Goal: Information Seeking & Learning: Understand process/instructions

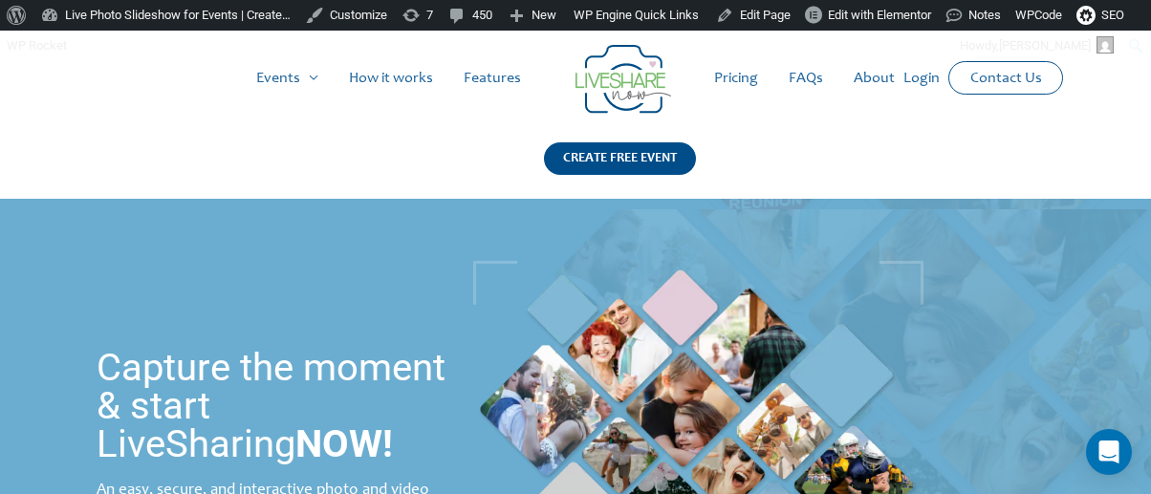
click at [110, 167] on div "Main Menu Events Menu Toggle Weddings Celebrations Reunions How it works Featur…" at bounding box center [575, 115] width 1084 height 168
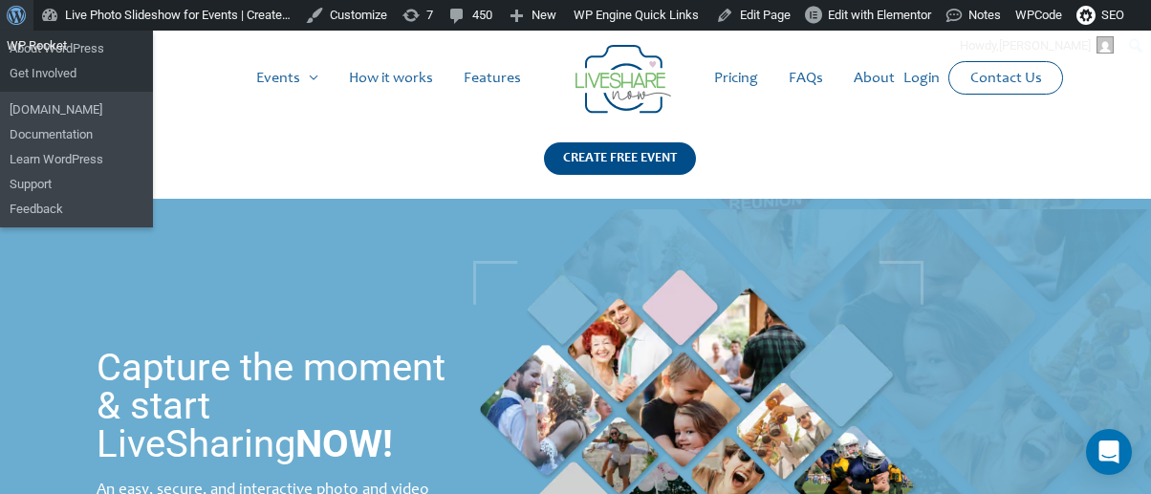
click at [16, 10] on span "Toolbar" at bounding box center [14, 13] width 14 height 27
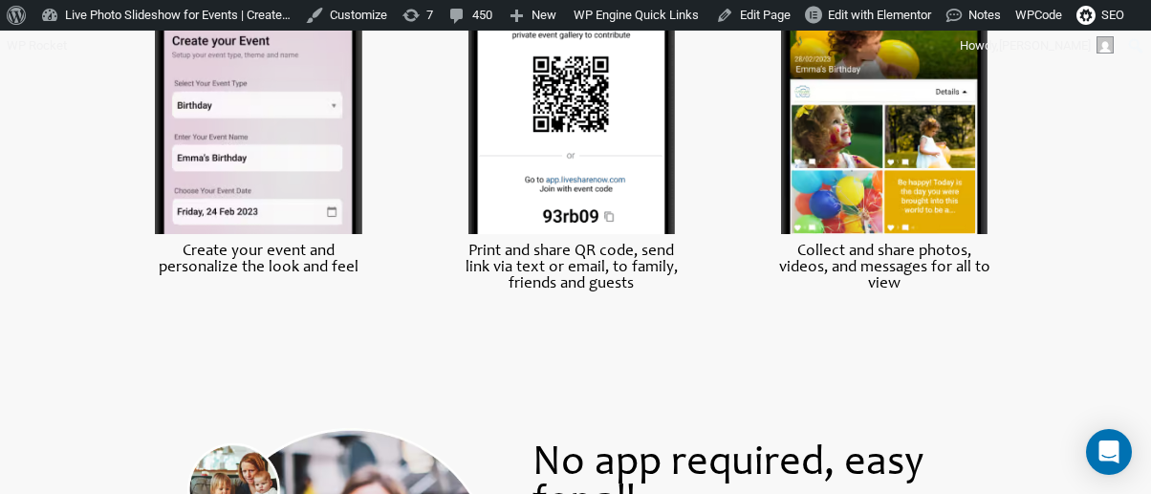
scroll to position [954, 0]
click at [572, 173] on img at bounding box center [571, 111] width 207 height 248
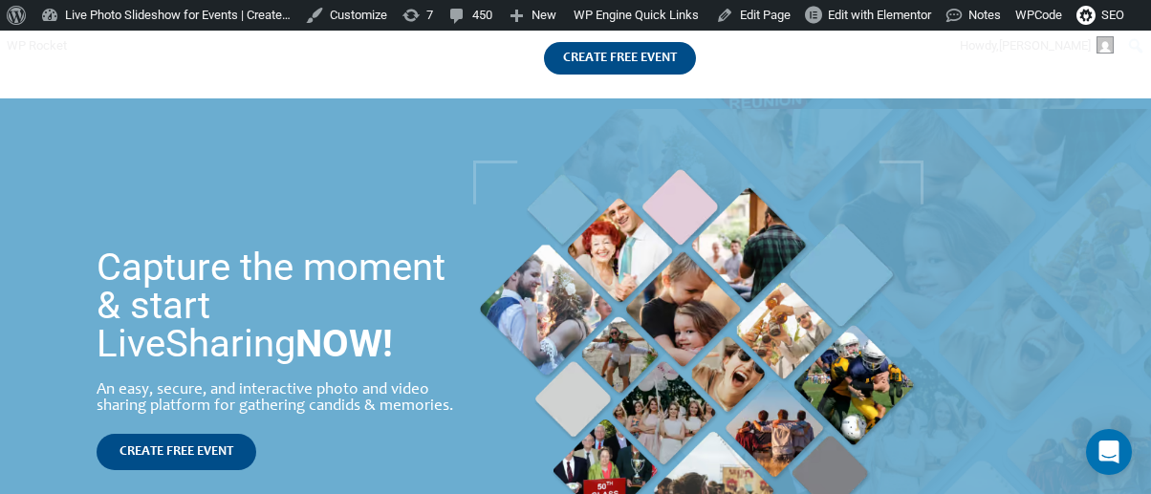
scroll to position [0, 0]
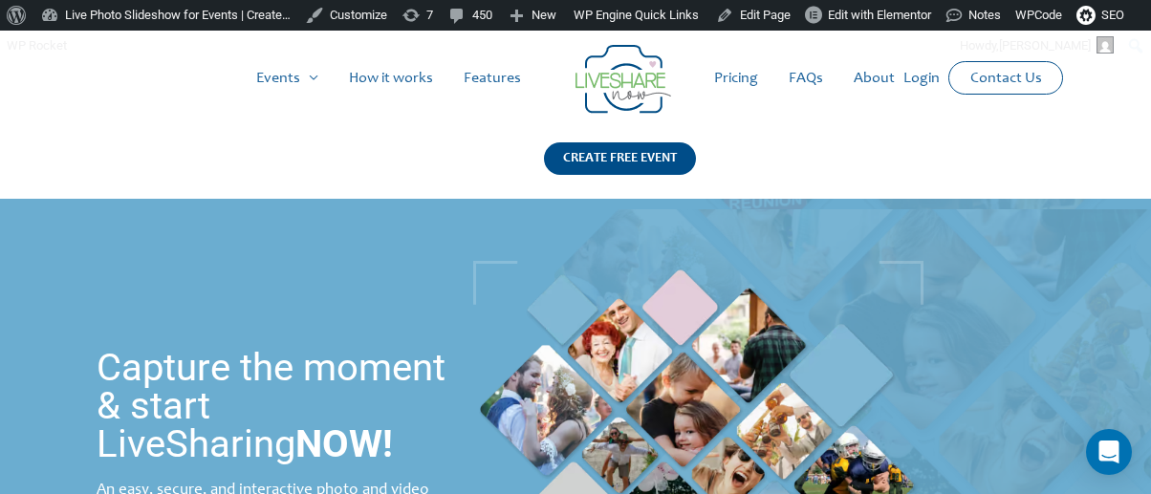
click at [905, 78] on link "Login" at bounding box center [921, 78] width 67 height 61
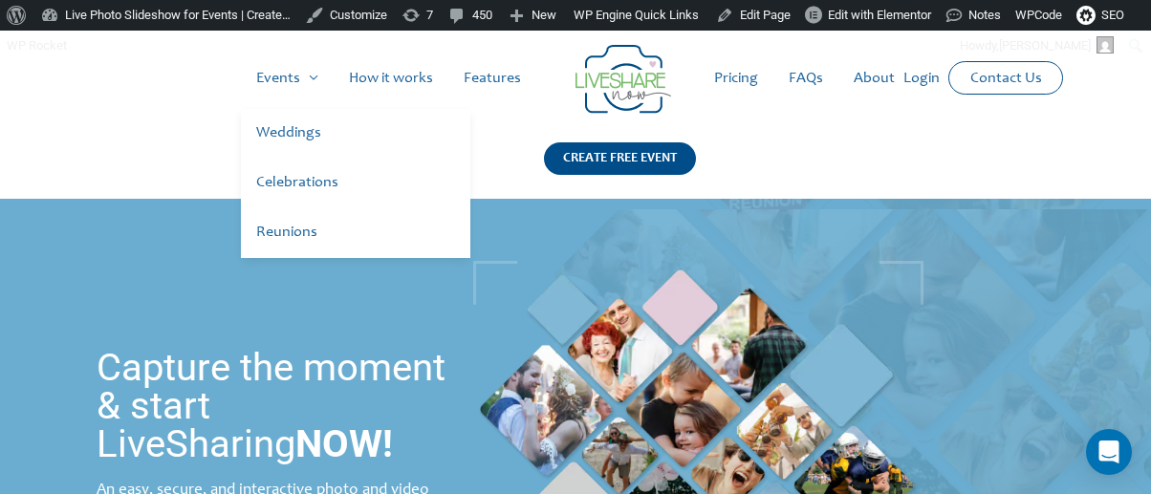
click at [285, 127] on link "Weddings" at bounding box center [355, 134] width 229 height 50
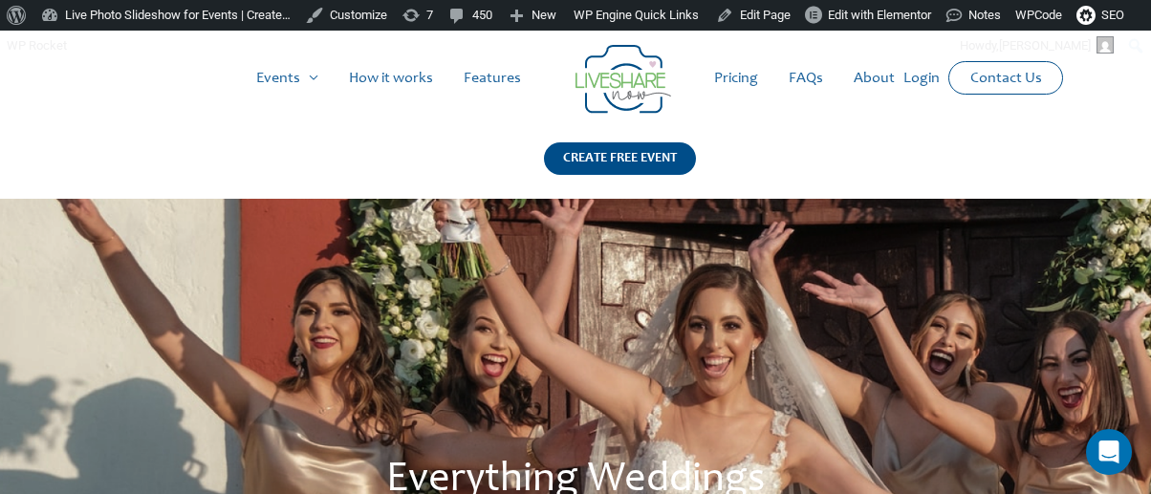
click at [437, 249] on div "Everything Weddings" at bounding box center [575, 457] width 1151 height 517
click at [411, 72] on link "How it works" at bounding box center [391, 78] width 115 height 61
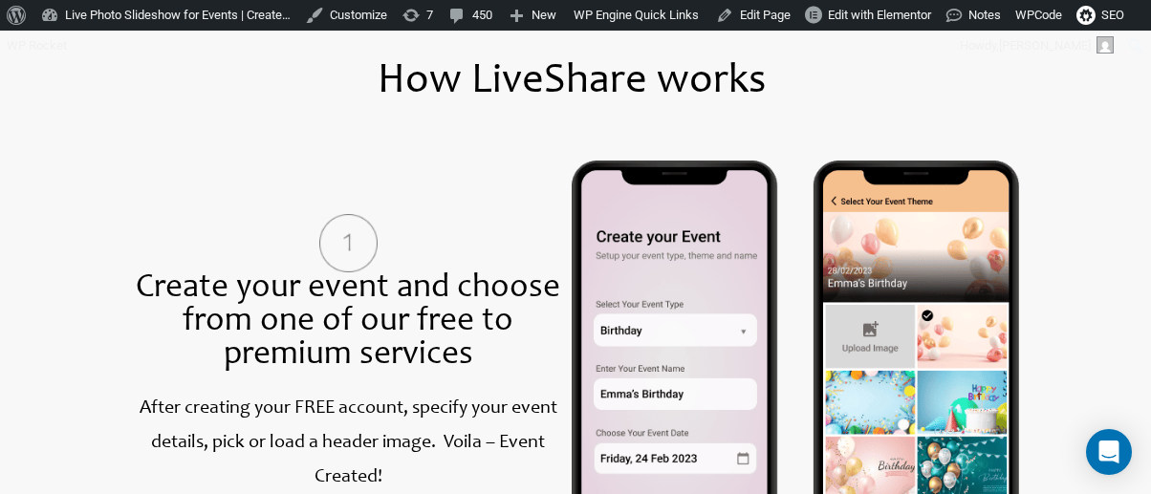
scroll to position [765, 0]
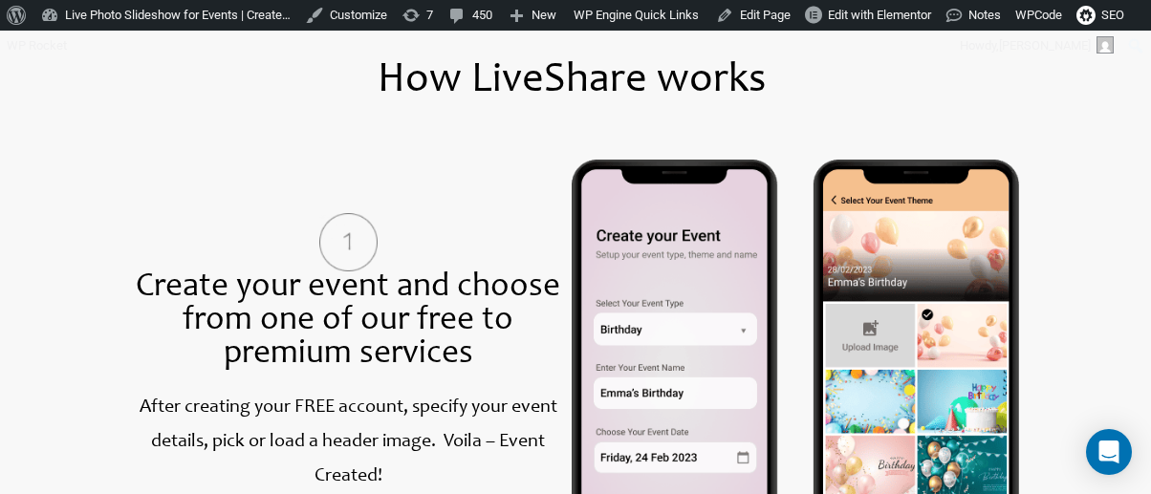
click at [422, 202] on div "Create your event and choose from one of our free to premium services After cre…" at bounding box center [347, 371] width 447 height 422
click at [750, 20] on link "Edit Page" at bounding box center [753, 15] width 90 height 31
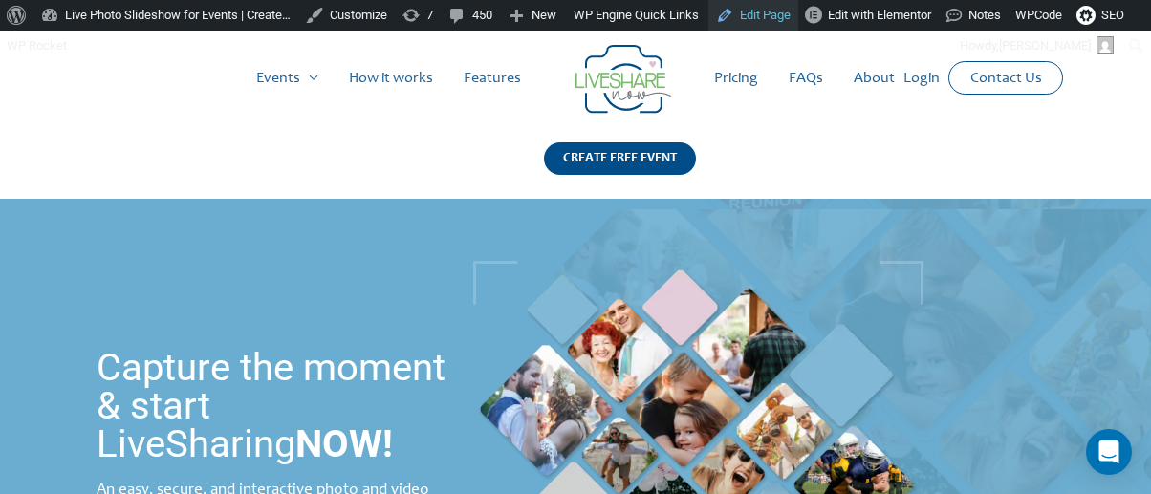
click at [774, 9] on link "Edit Page" at bounding box center [753, 15] width 90 height 31
click at [404, 69] on link "How it works" at bounding box center [391, 78] width 115 height 61
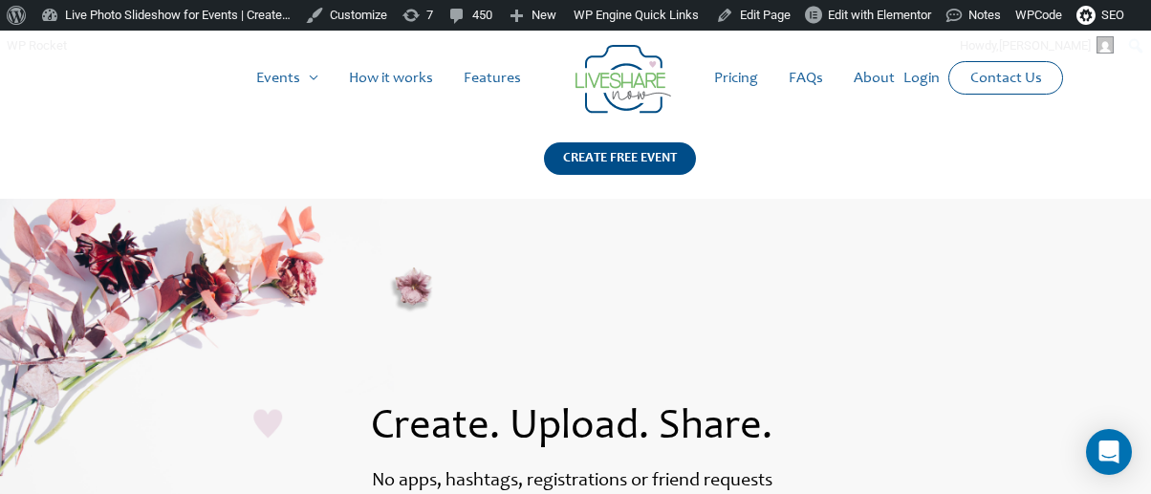
click at [627, 109] on img at bounding box center [624, 79] width 96 height 69
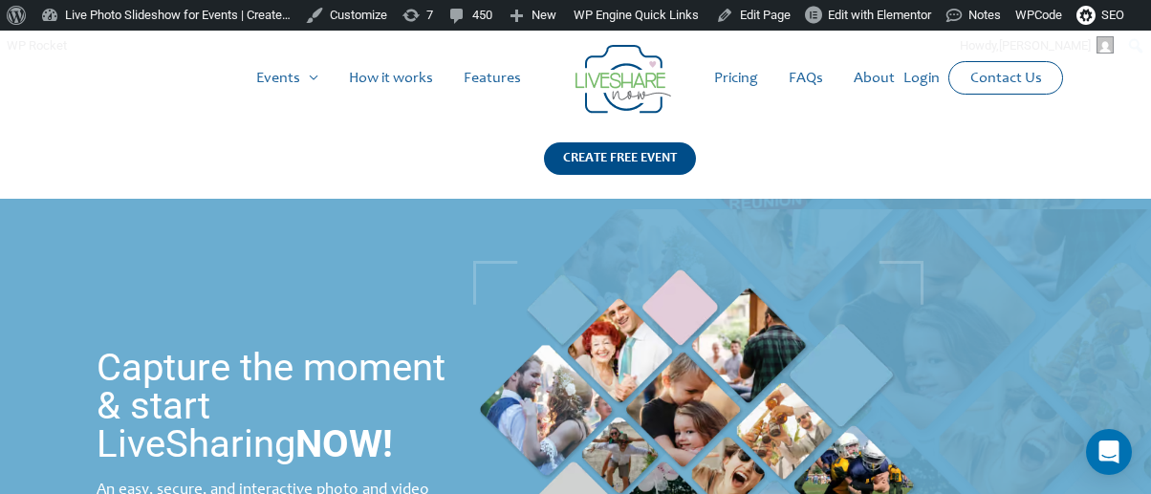
click at [430, 77] on link "How it works" at bounding box center [391, 78] width 115 height 61
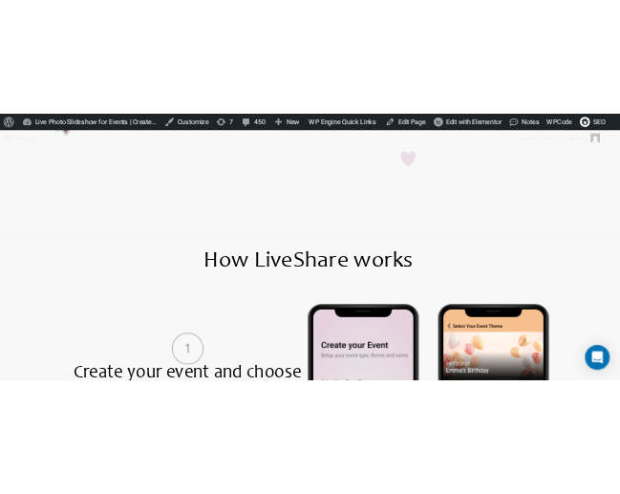
scroll to position [573, 0]
